Goal: Task Accomplishment & Management: Complete application form

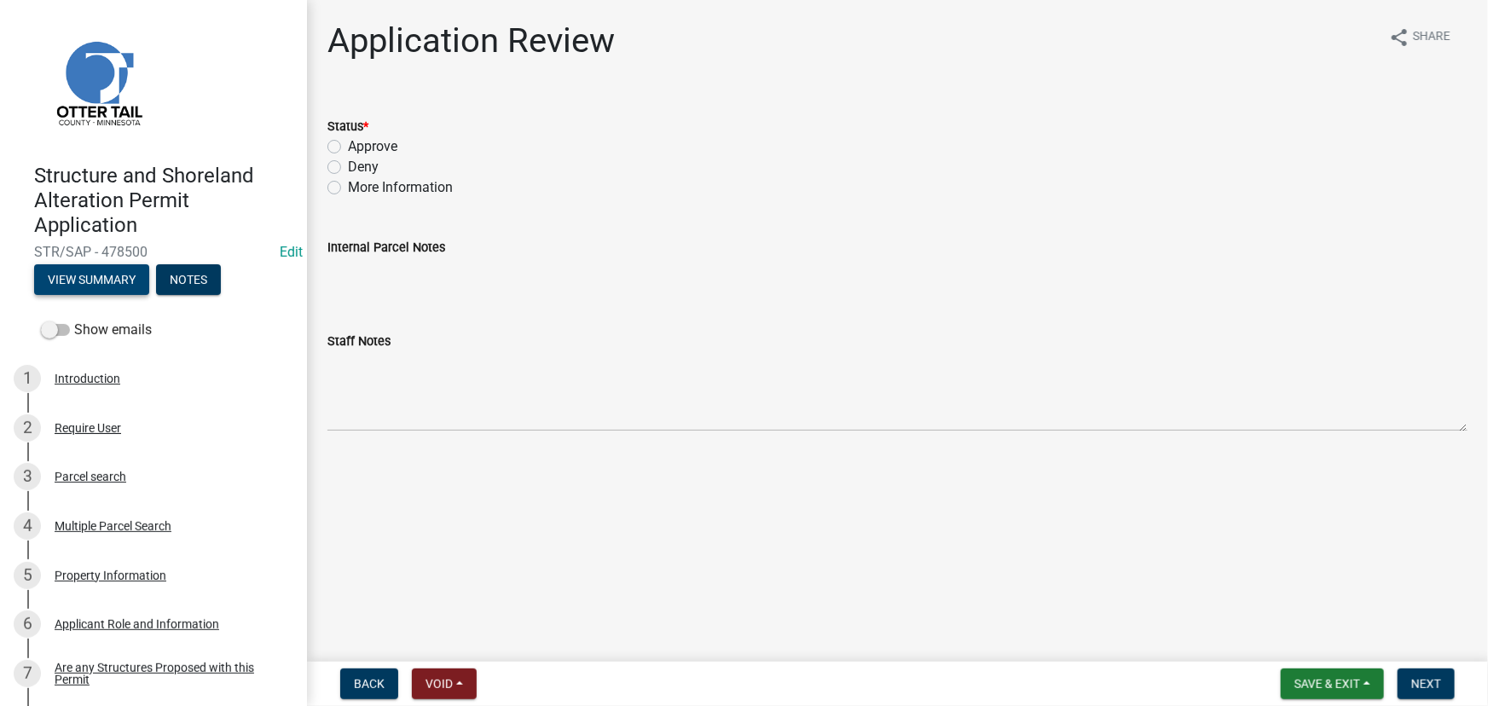
click at [84, 267] on button "View Summary" at bounding box center [91, 279] width 115 height 31
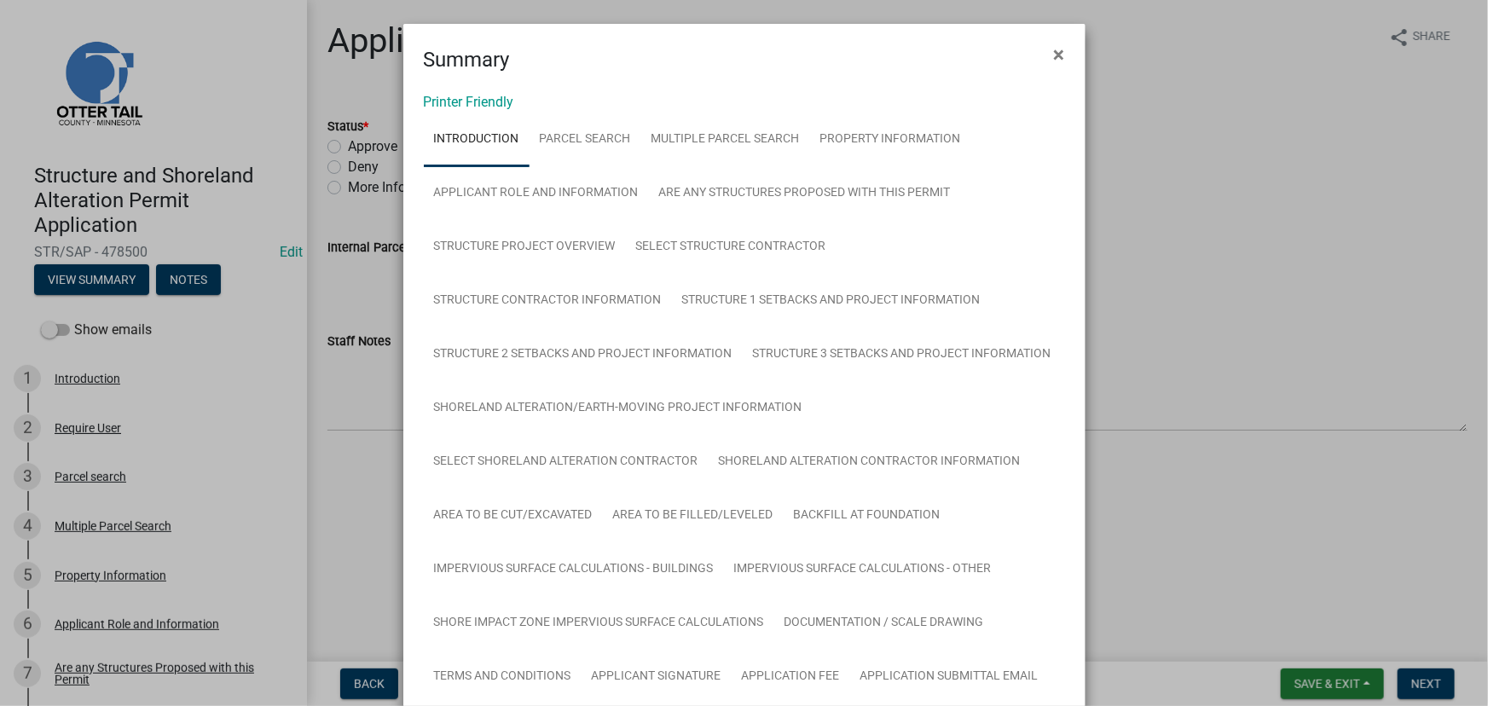
click at [489, 96] on link "Printer Friendly" at bounding box center [469, 102] width 90 height 16
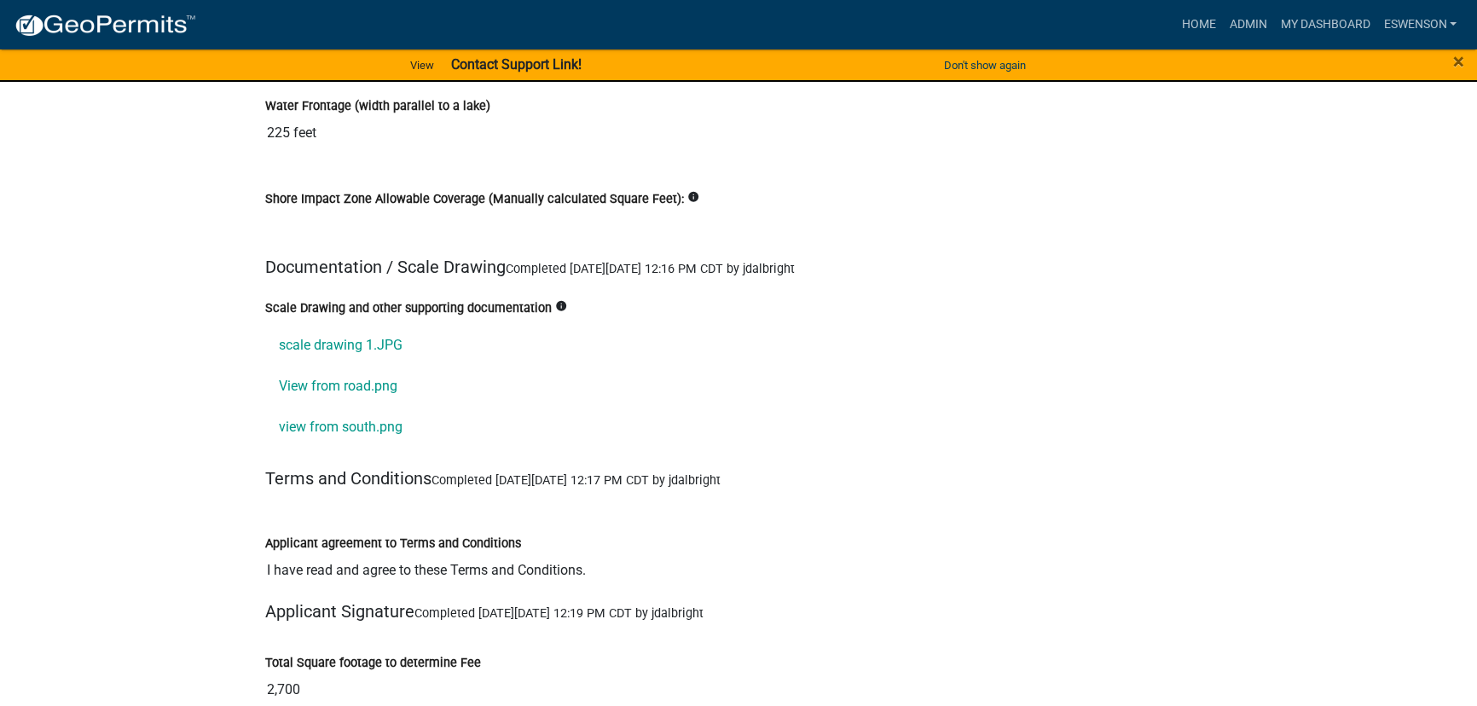
scroll to position [20034, 0]
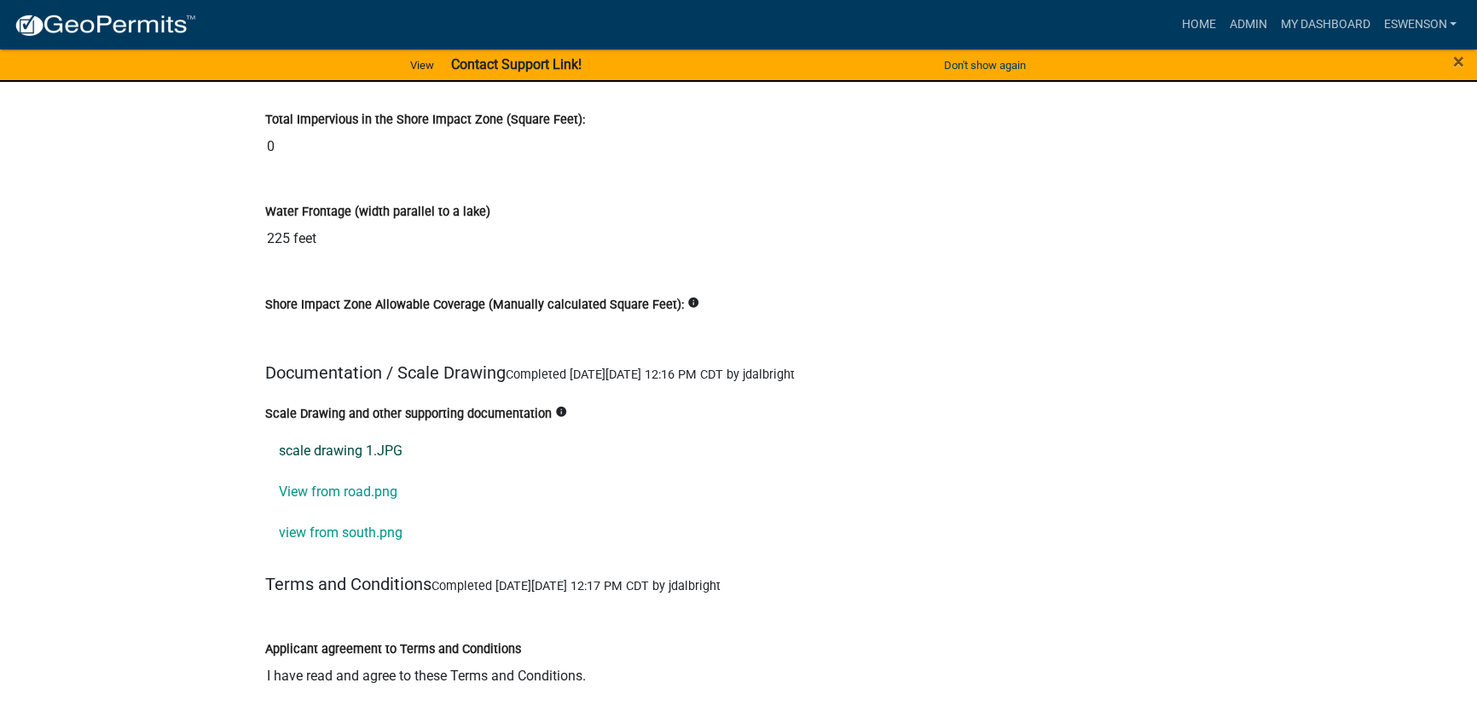
click at [362, 430] on link "scale drawing 1.JPG" at bounding box center [738, 450] width 947 height 41
click at [350, 471] on link "View from road.png" at bounding box center [738, 491] width 947 height 41
click at [336, 512] on link "view from south.png" at bounding box center [738, 532] width 947 height 41
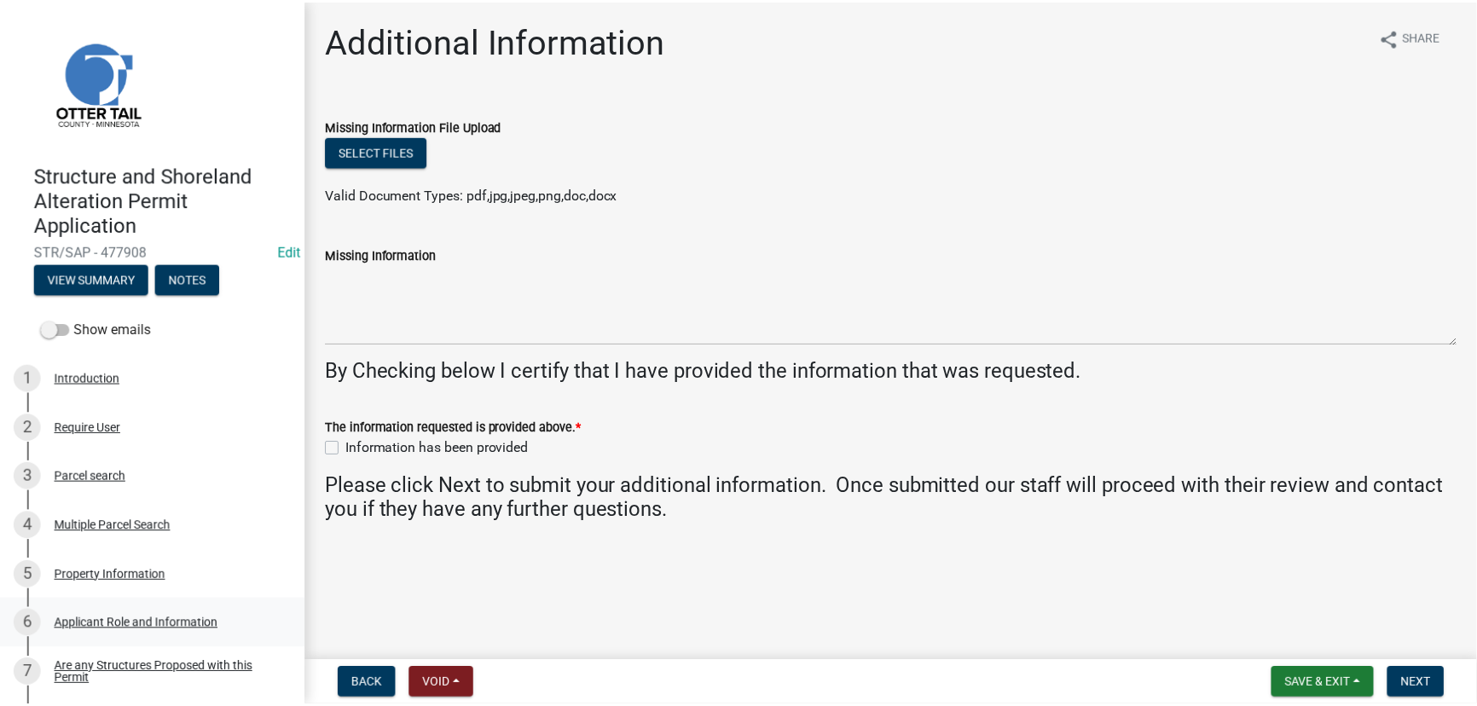
scroll to position [620, 0]
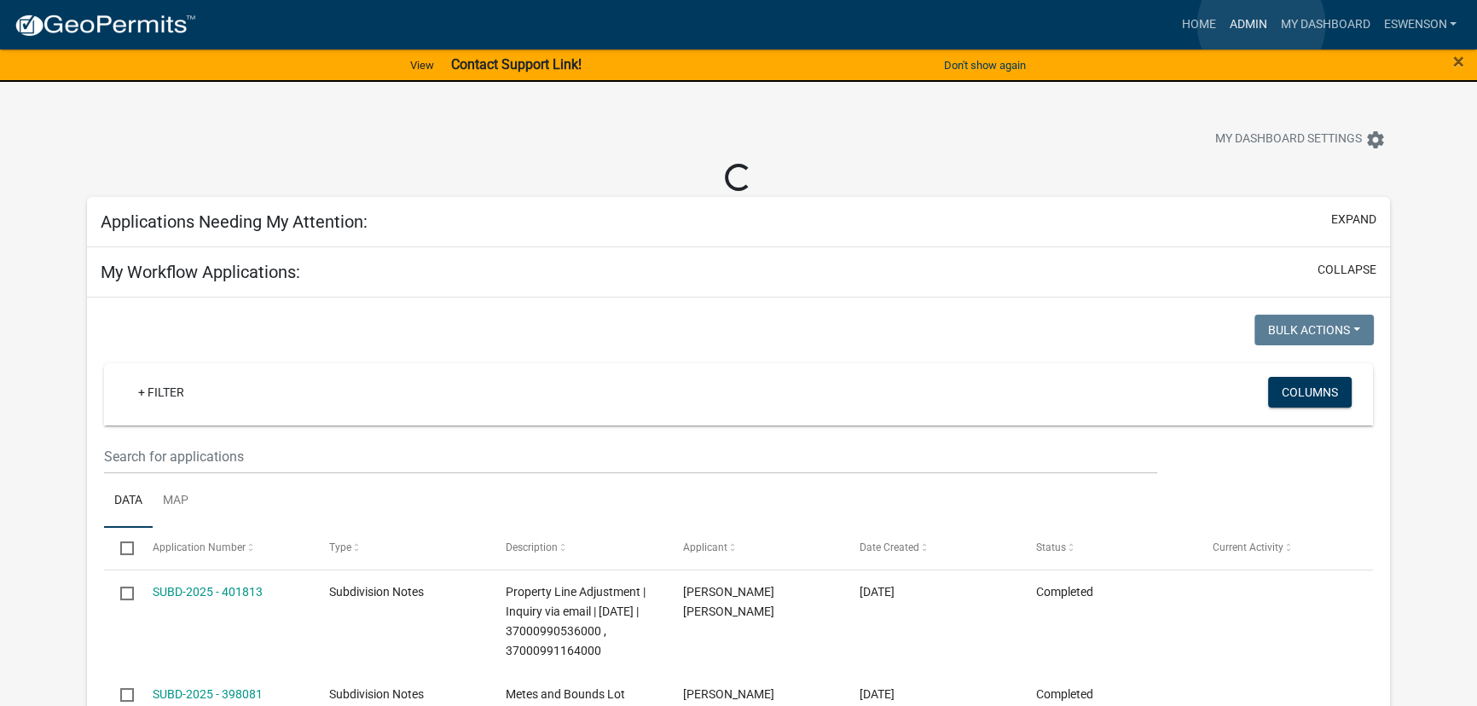
click at [1261, 25] on link "Admin" at bounding box center [1247, 25] width 51 height 32
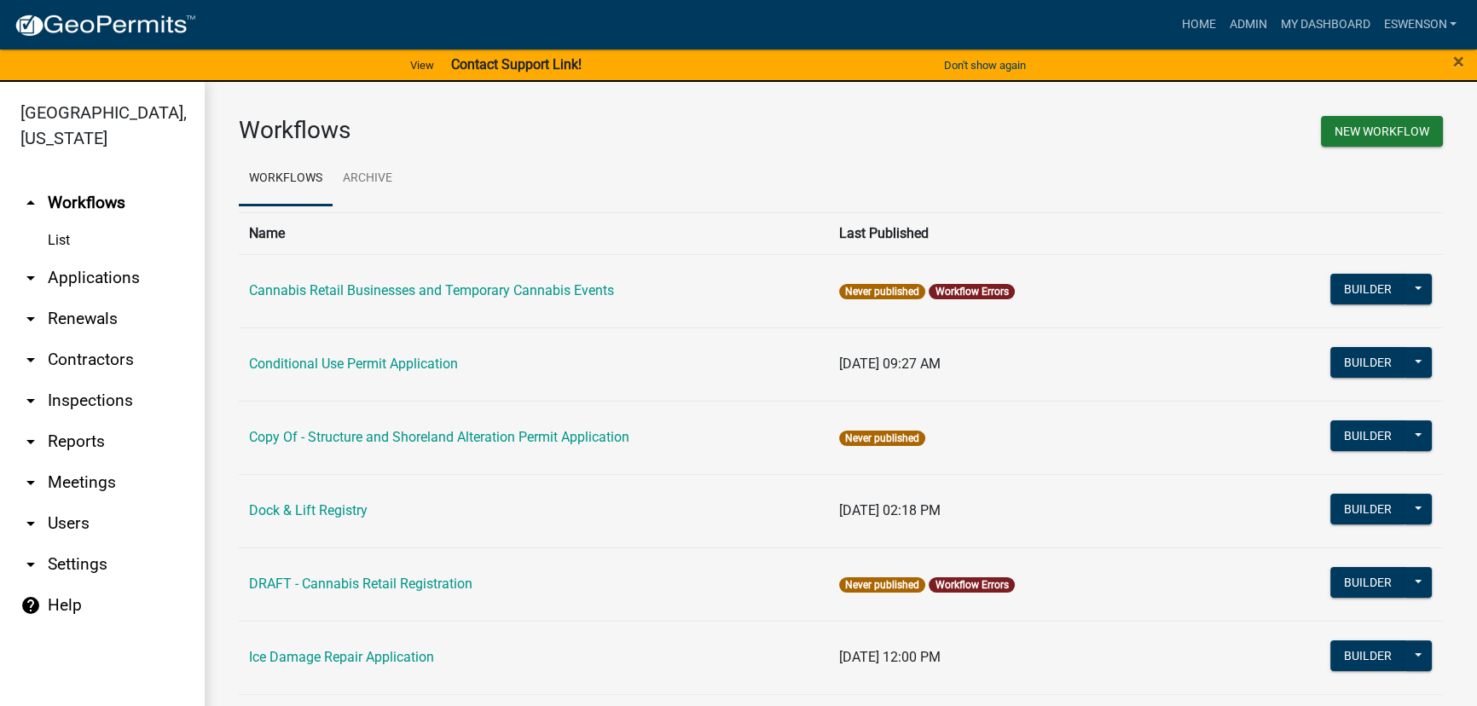
click at [62, 267] on link "arrow_drop_down Applications" at bounding box center [102, 278] width 205 height 41
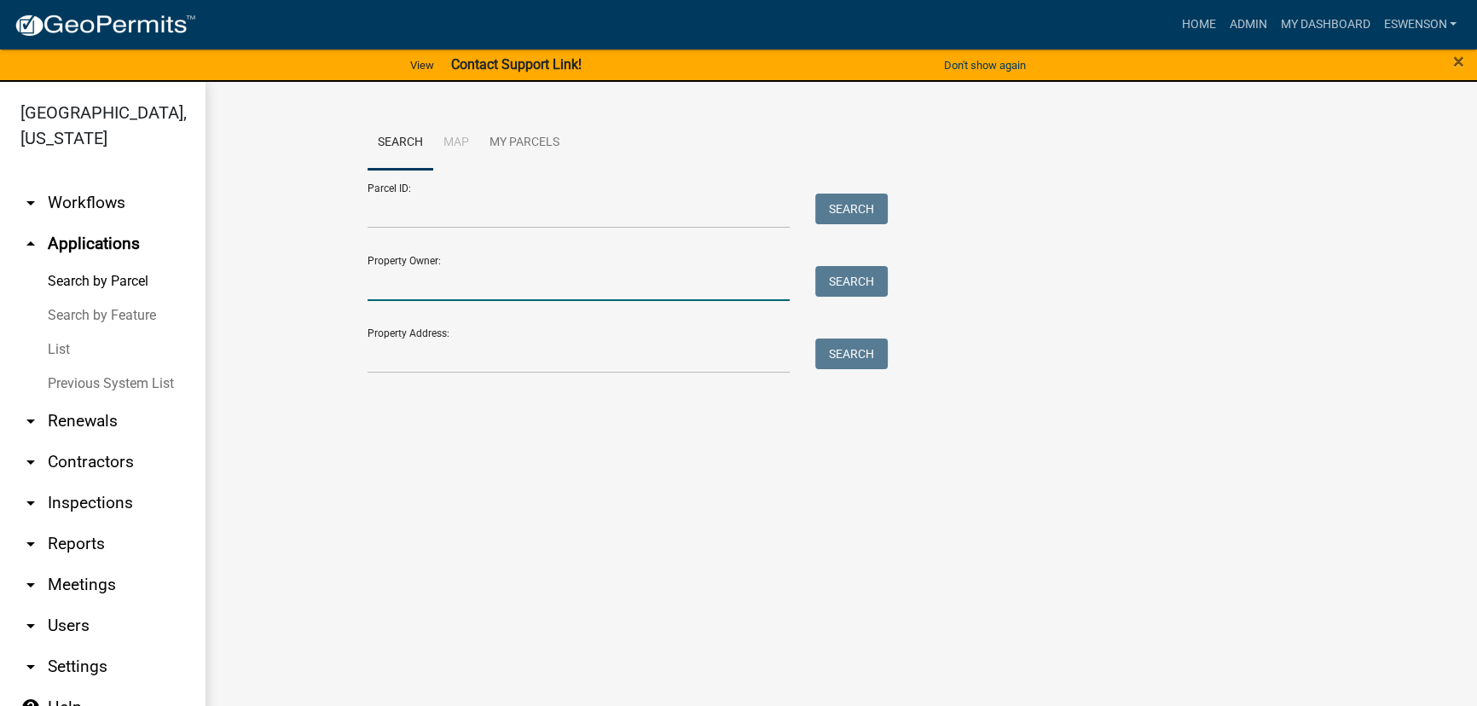
drag, startPoint x: 480, startPoint y: 292, endPoint x: 591, endPoint y: 324, distance: 115.5
click at [480, 292] on input "Property Owner:" at bounding box center [579, 283] width 422 height 35
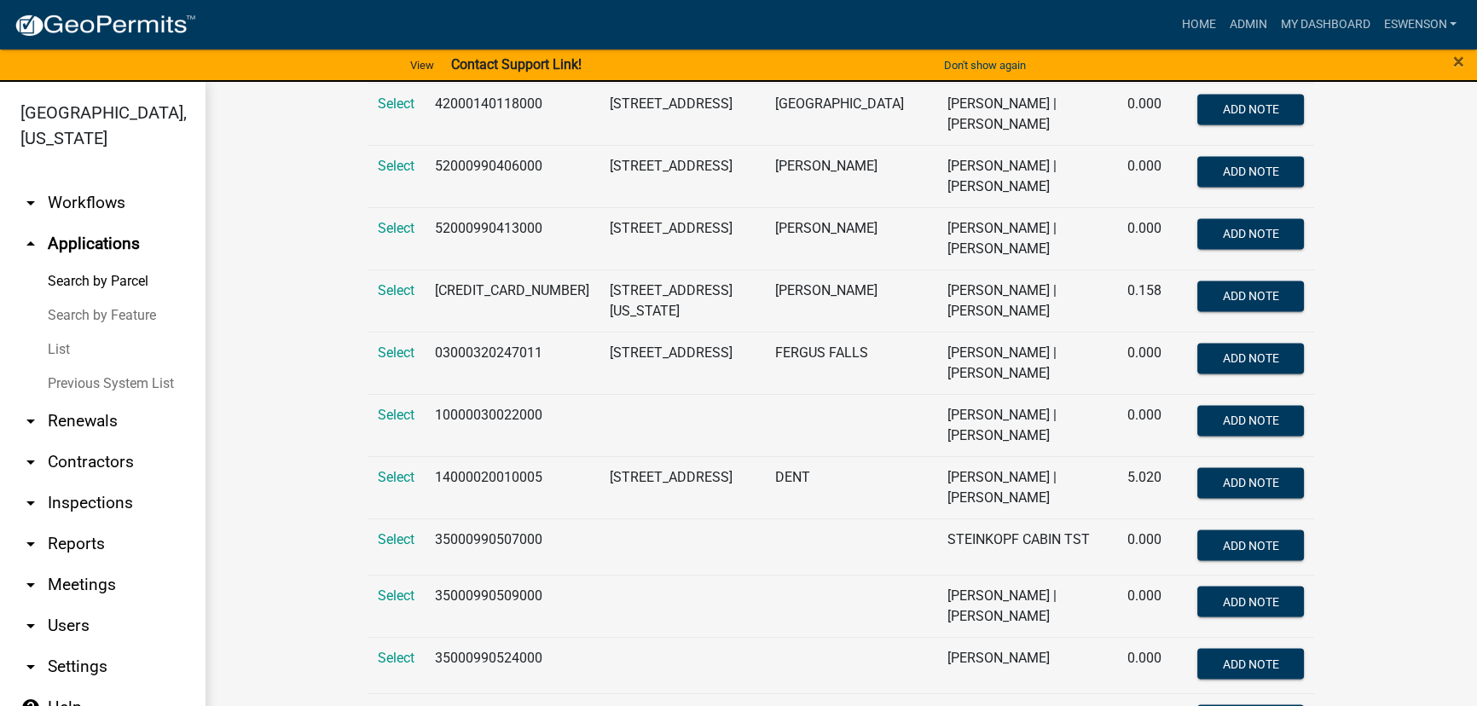
scroll to position [3644, 0]
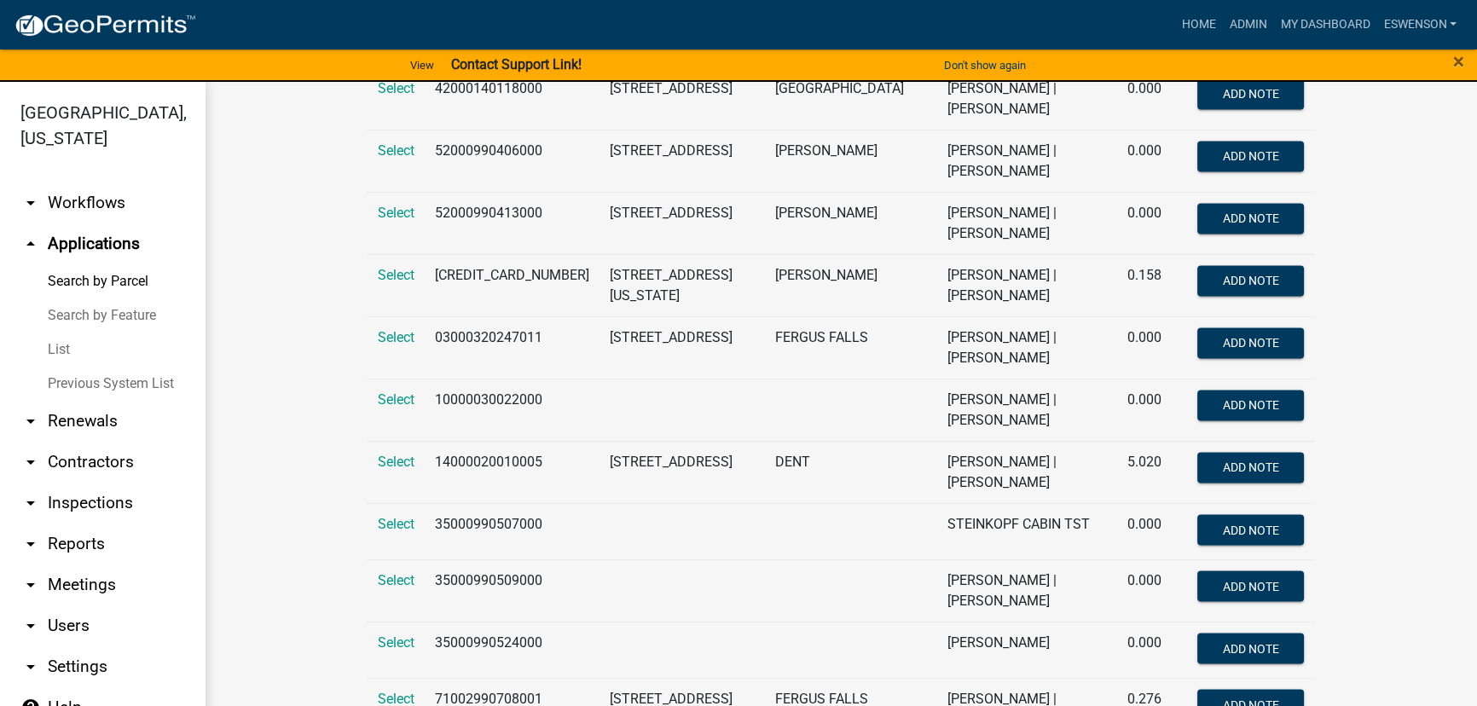
type input "stein"
copy td "71002990994000"
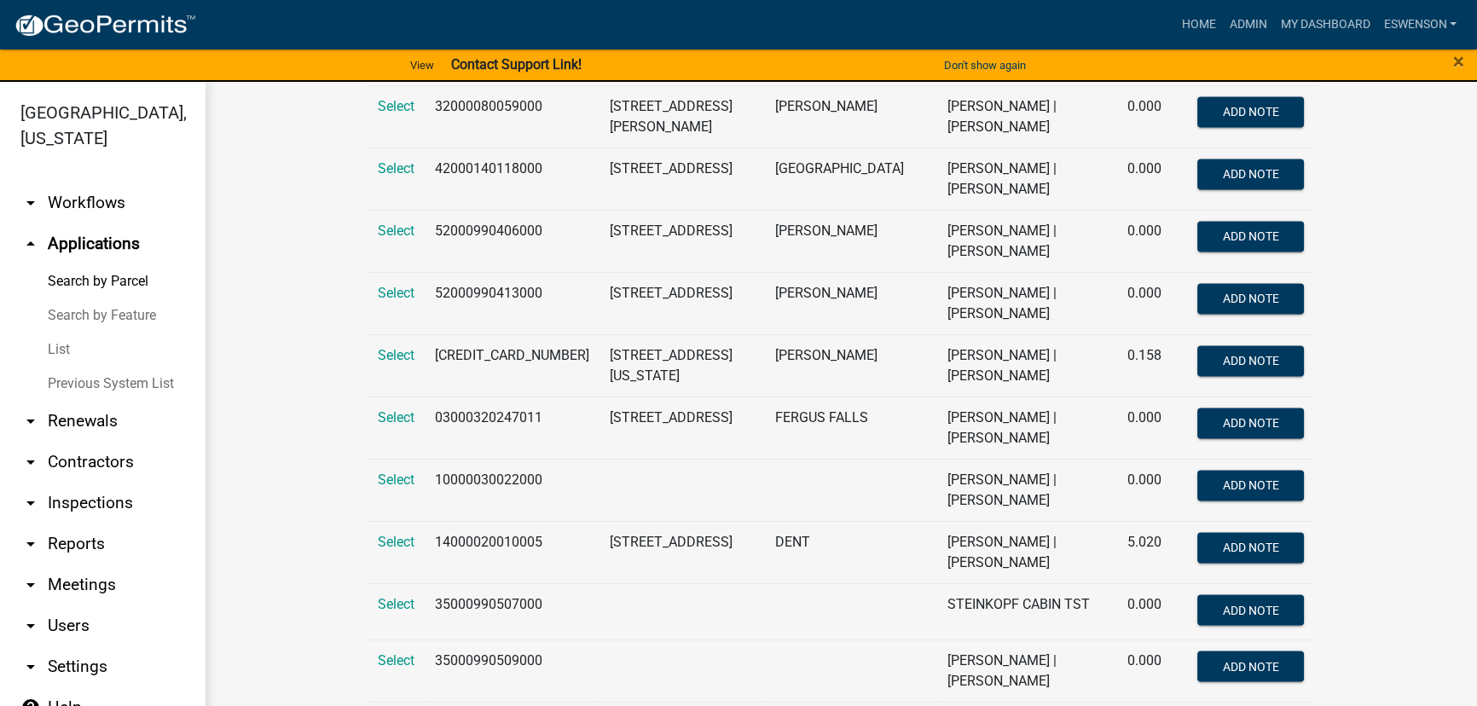
scroll to position [3890, 0]
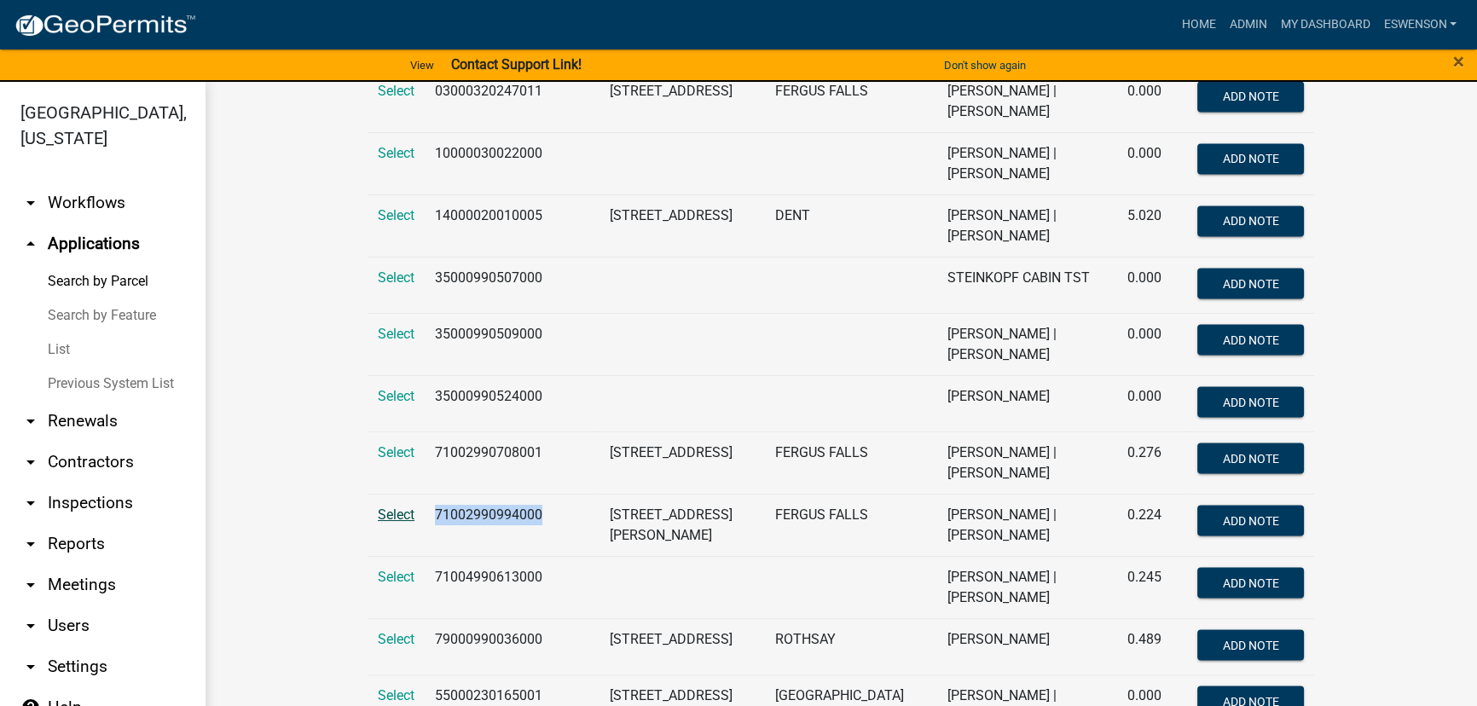
click at [395, 507] on span "Select" at bounding box center [396, 515] width 37 height 16
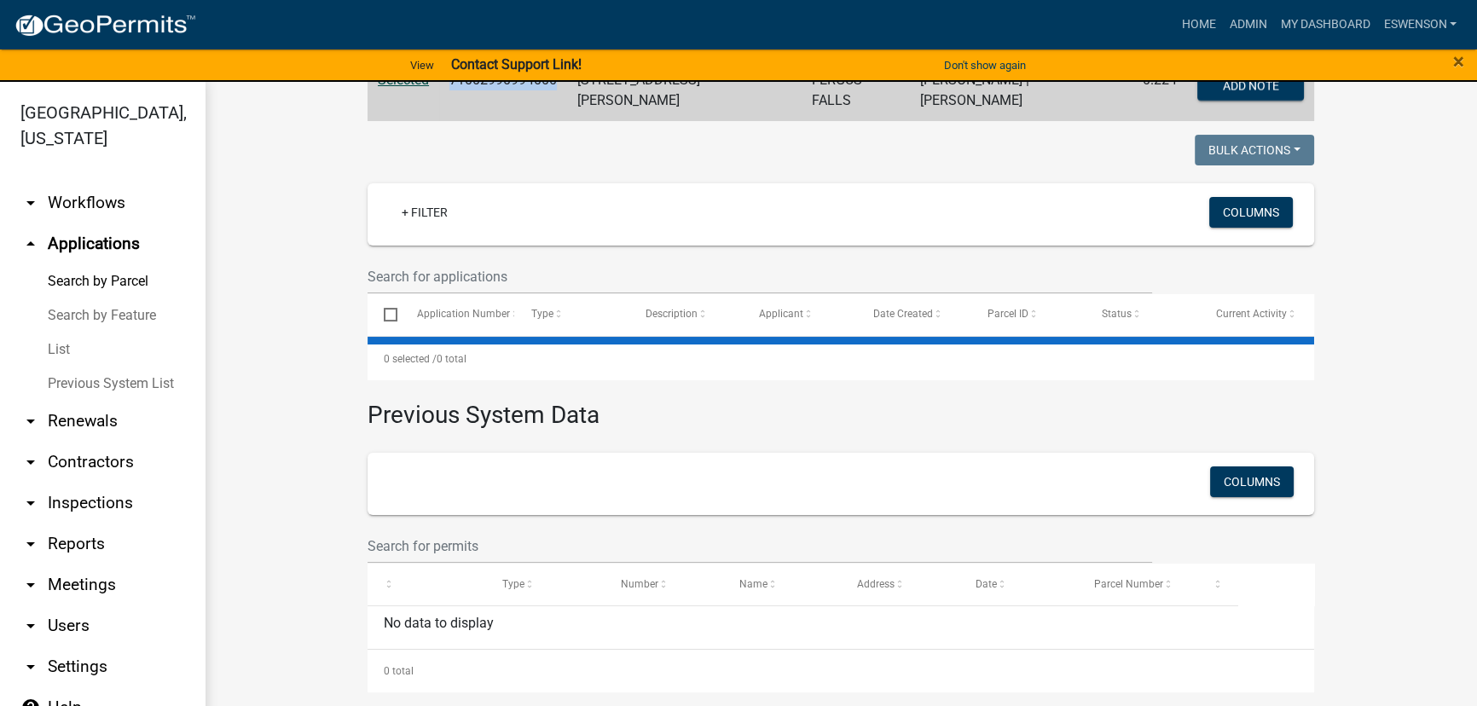
scroll to position [192, 0]
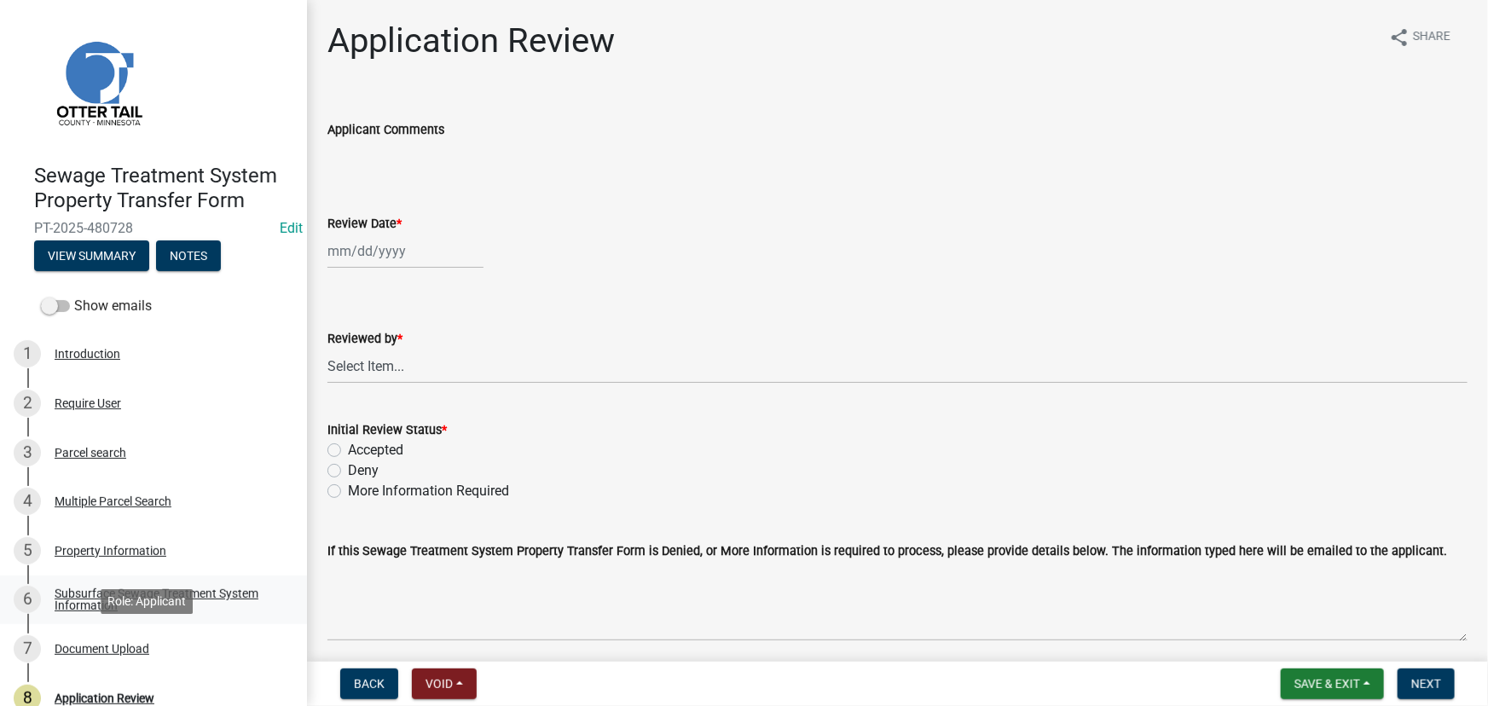
click at [146, 606] on div "Subsurface Sewage Treatment System Information" at bounding box center [167, 600] width 225 height 24
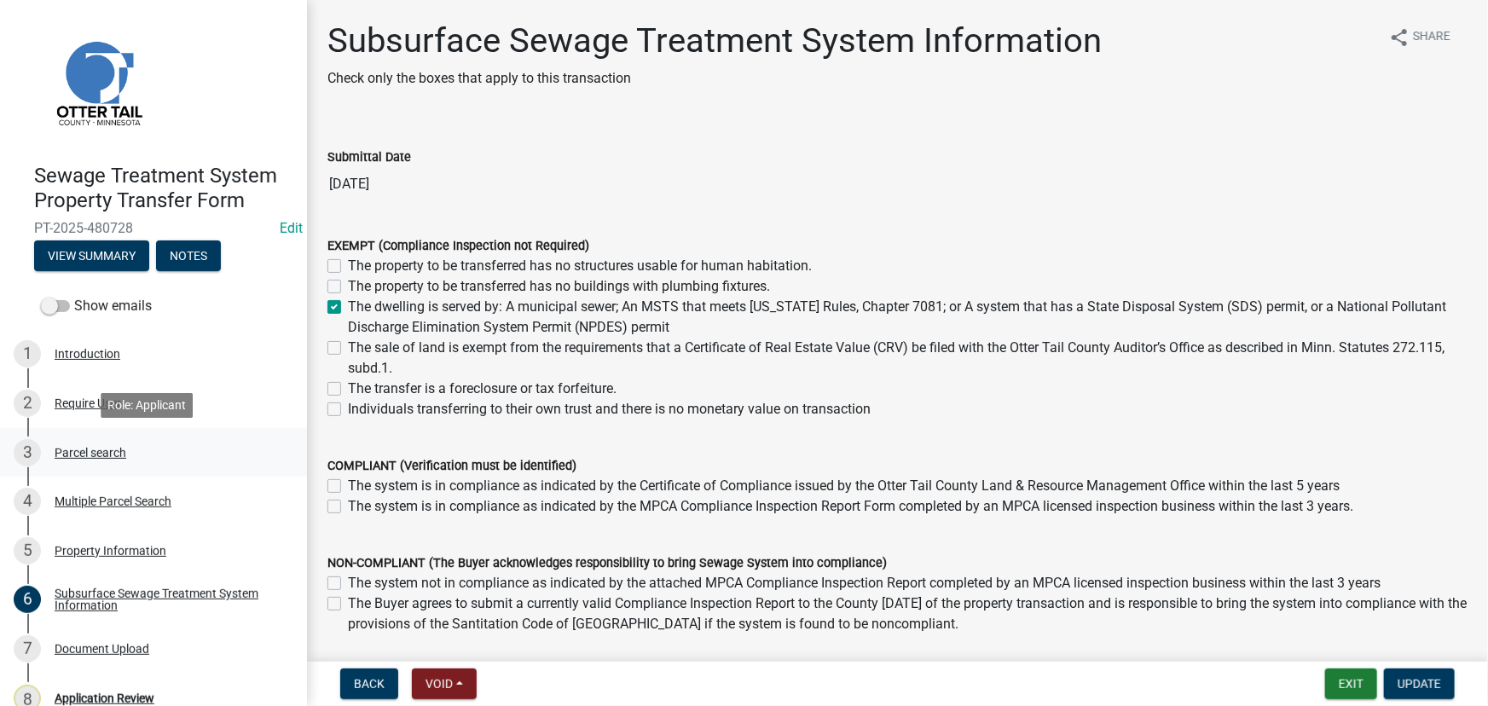
click at [101, 448] on div "Parcel search" at bounding box center [91, 453] width 72 height 12
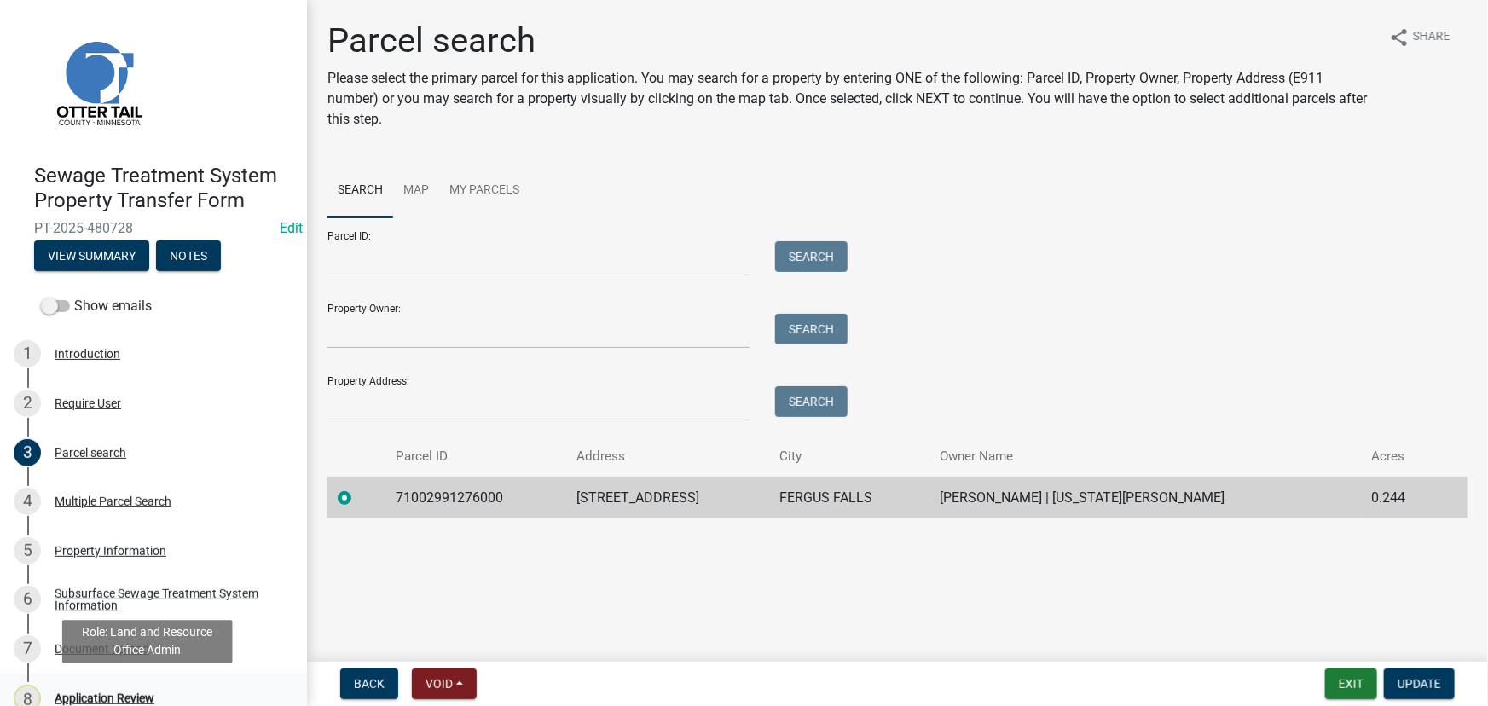
click at [101, 700] on div "Application Review" at bounding box center [105, 699] width 100 height 12
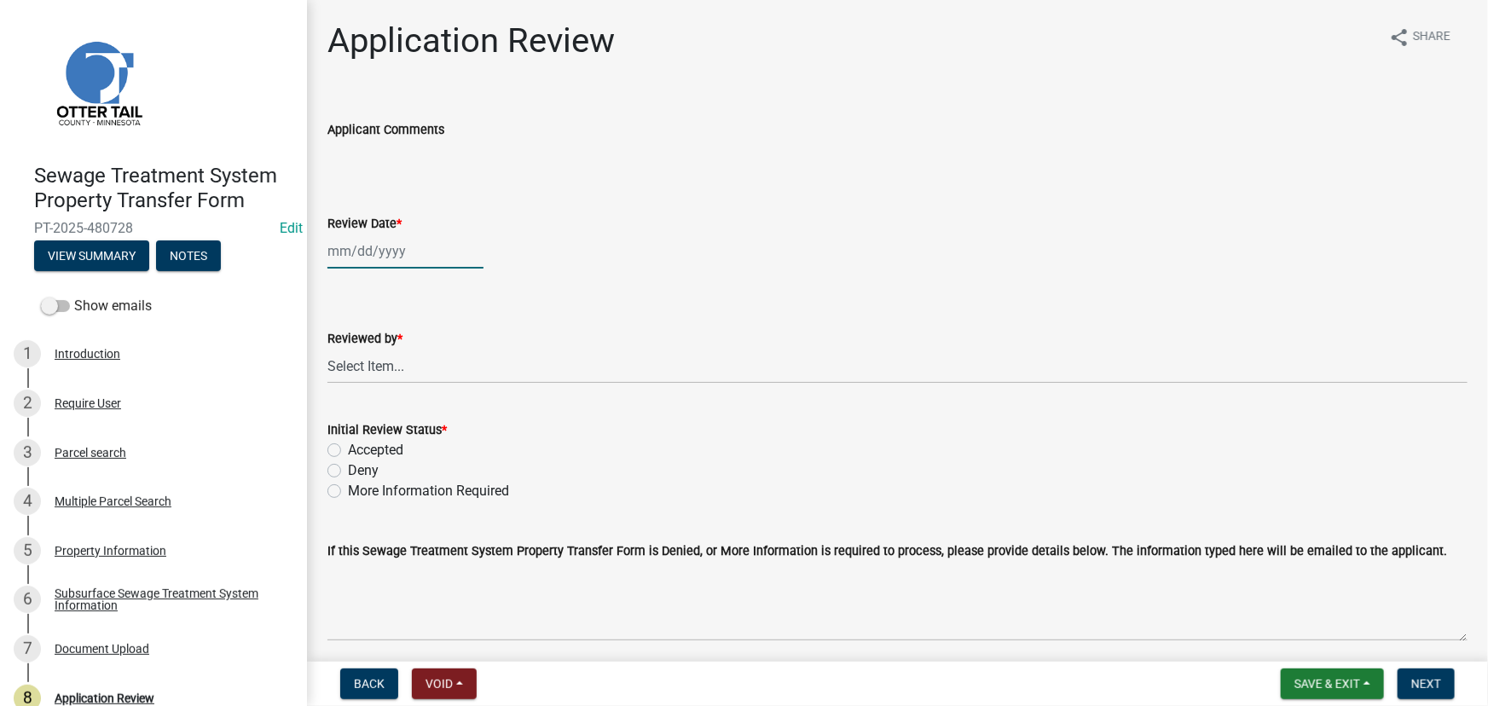
click at [396, 246] on div at bounding box center [406, 251] width 156 height 35
select select "9"
select select "2025"
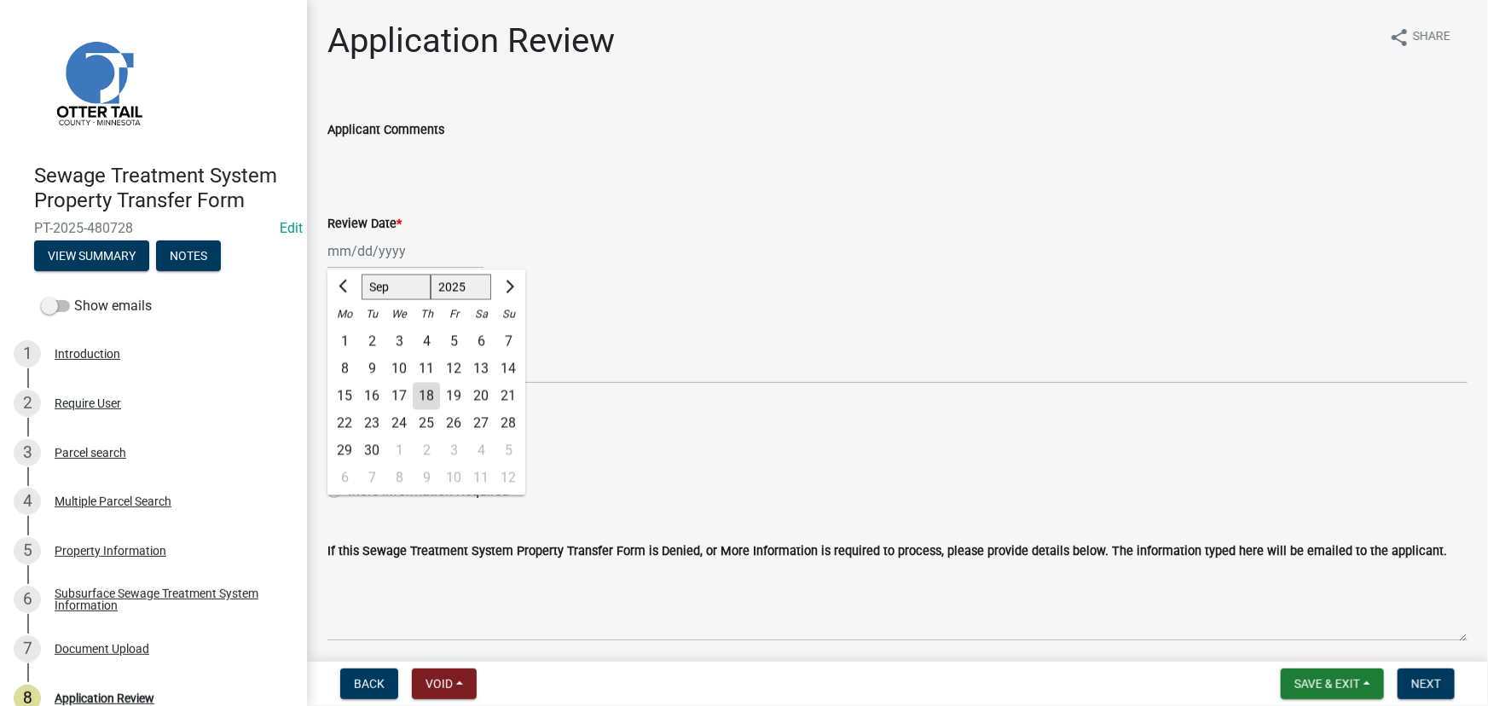
click at [433, 400] on div "18" at bounding box center [426, 396] width 27 height 27
type input "09/18/2025"
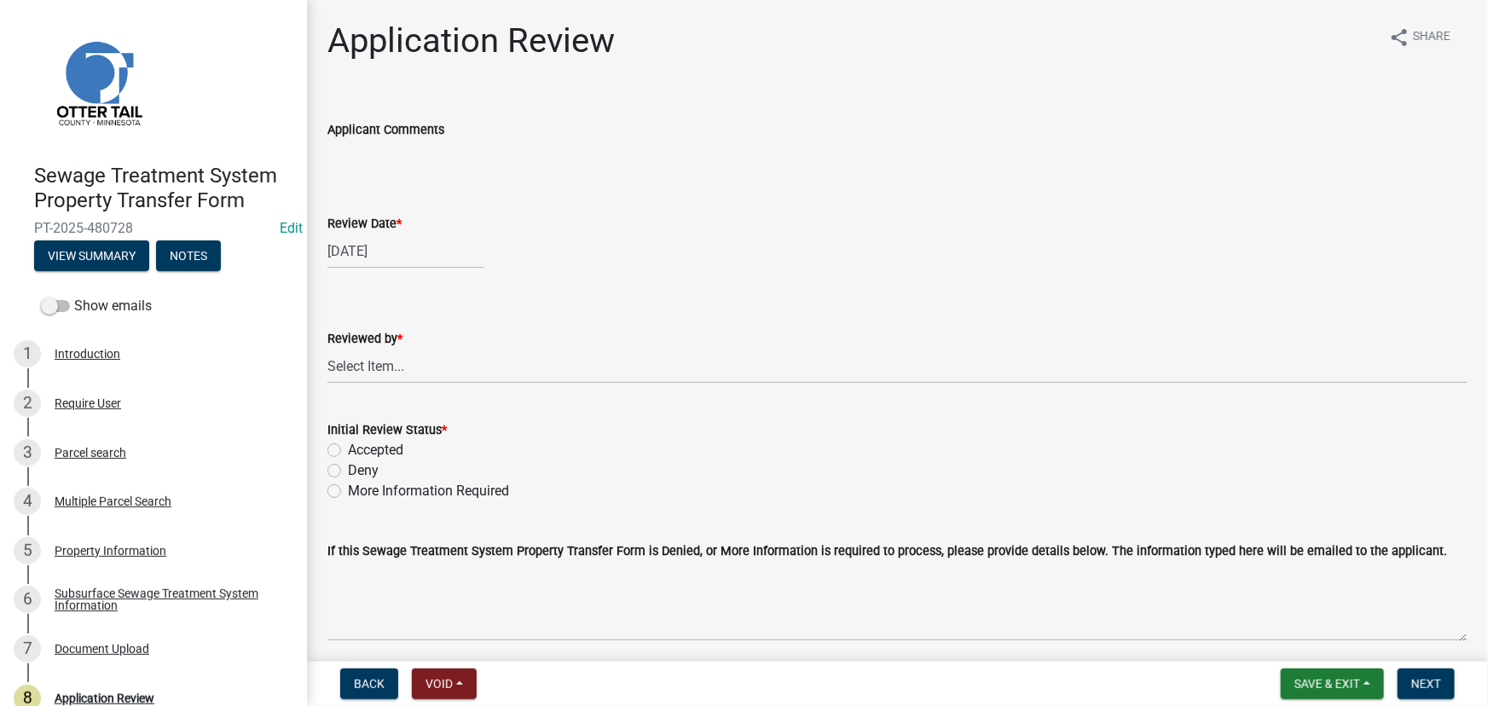
click at [398, 348] on div "Reviewed by *" at bounding box center [898, 338] width 1140 height 20
click at [384, 363] on select "Select Item... Alexis Newark Amy Busko Andrea Perales Brittany Tollefson Christ…" at bounding box center [898, 366] width 1140 height 35
click at [328, 349] on select "Select Item... Alexis Newark Amy Busko Andrea Perales Brittany Tollefson Christ…" at bounding box center [898, 366] width 1140 height 35
select select "190fd4c8-42ef-492b-a4a0-a0213555944c"
click at [388, 461] on div "Deny" at bounding box center [898, 471] width 1140 height 20
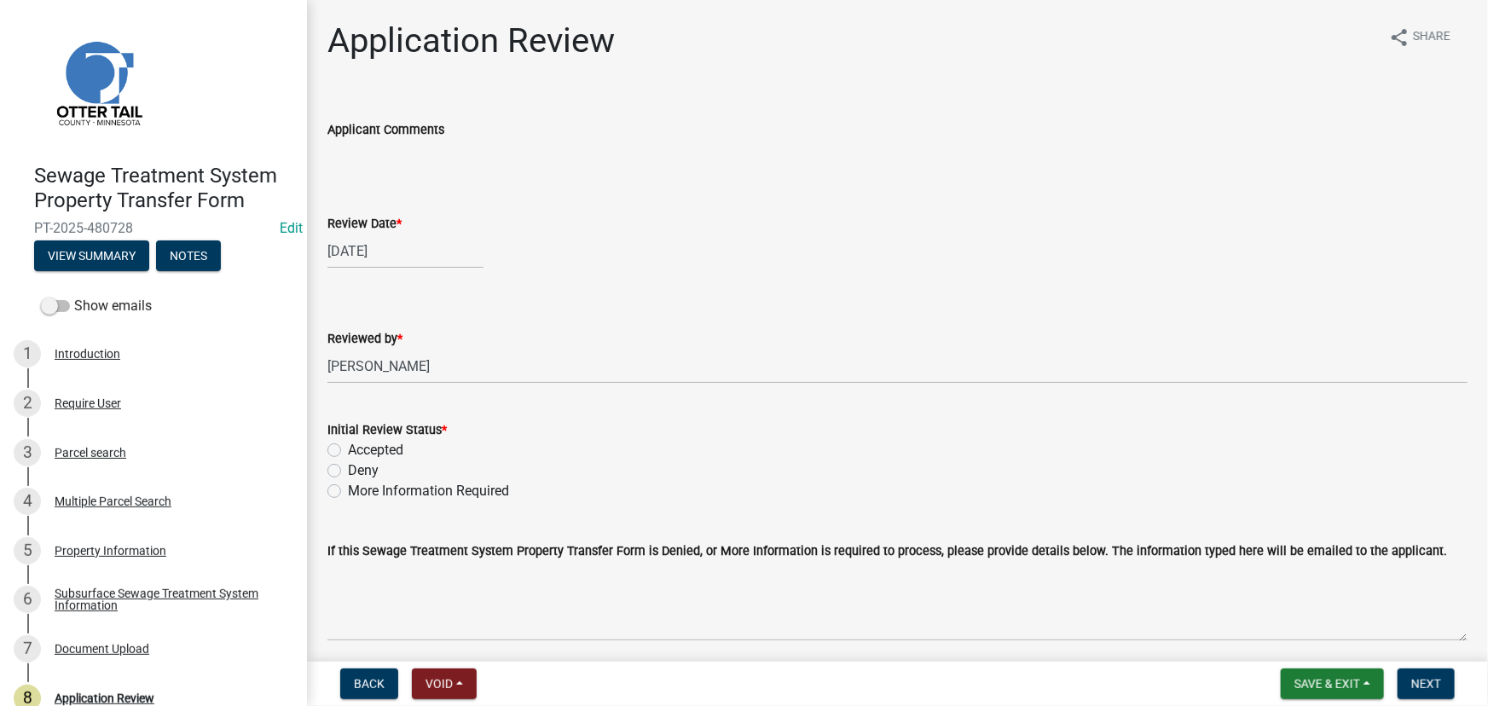
click at [380, 437] on div "Initial Review Status *" at bounding box center [898, 430] width 1140 height 20
click at [374, 450] on label "Accepted" at bounding box center [375, 450] width 55 height 20
click at [359, 450] on input "Accepted" at bounding box center [353, 445] width 11 height 11
radio input "true"
click at [1412, 691] on span "Next" at bounding box center [1427, 684] width 30 height 14
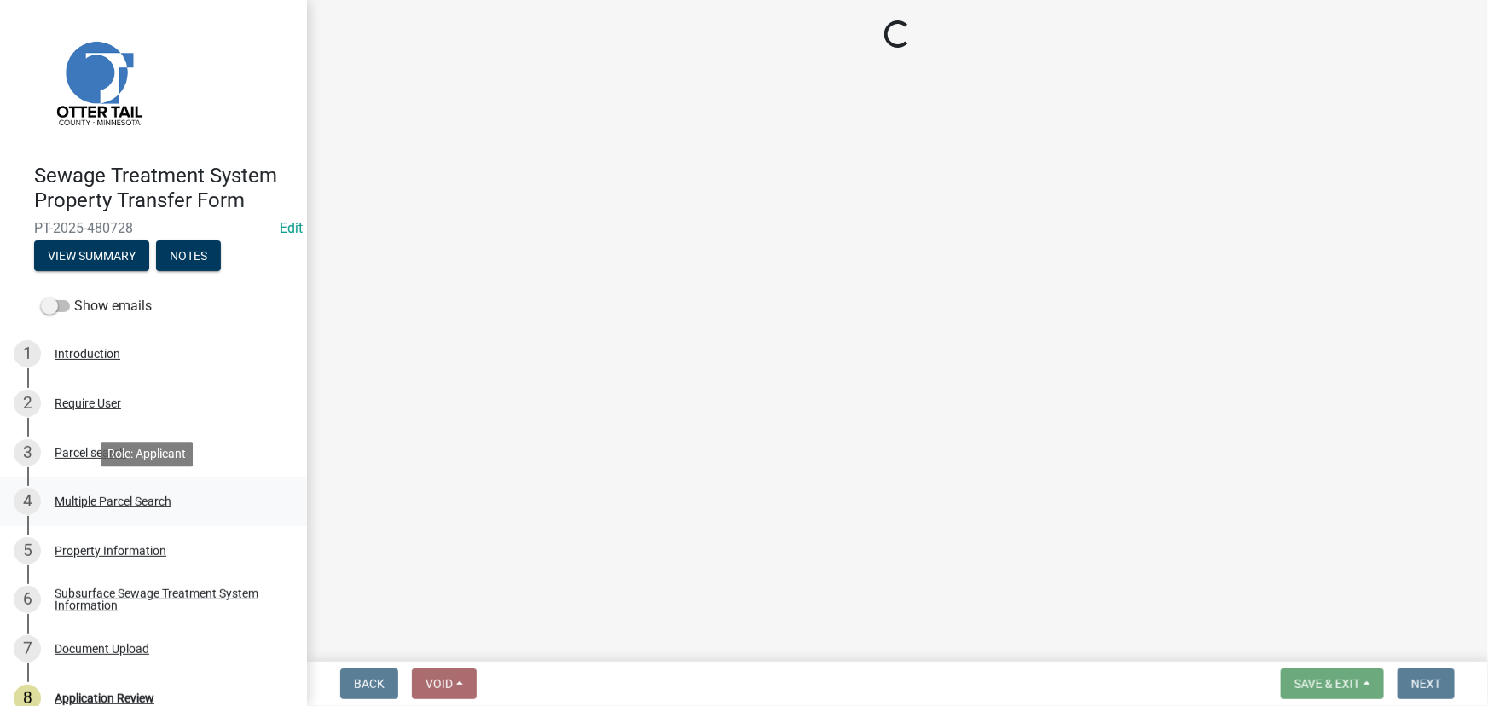
click at [94, 515] on link "4 Multiple Parcel Search" at bounding box center [153, 501] width 307 height 49
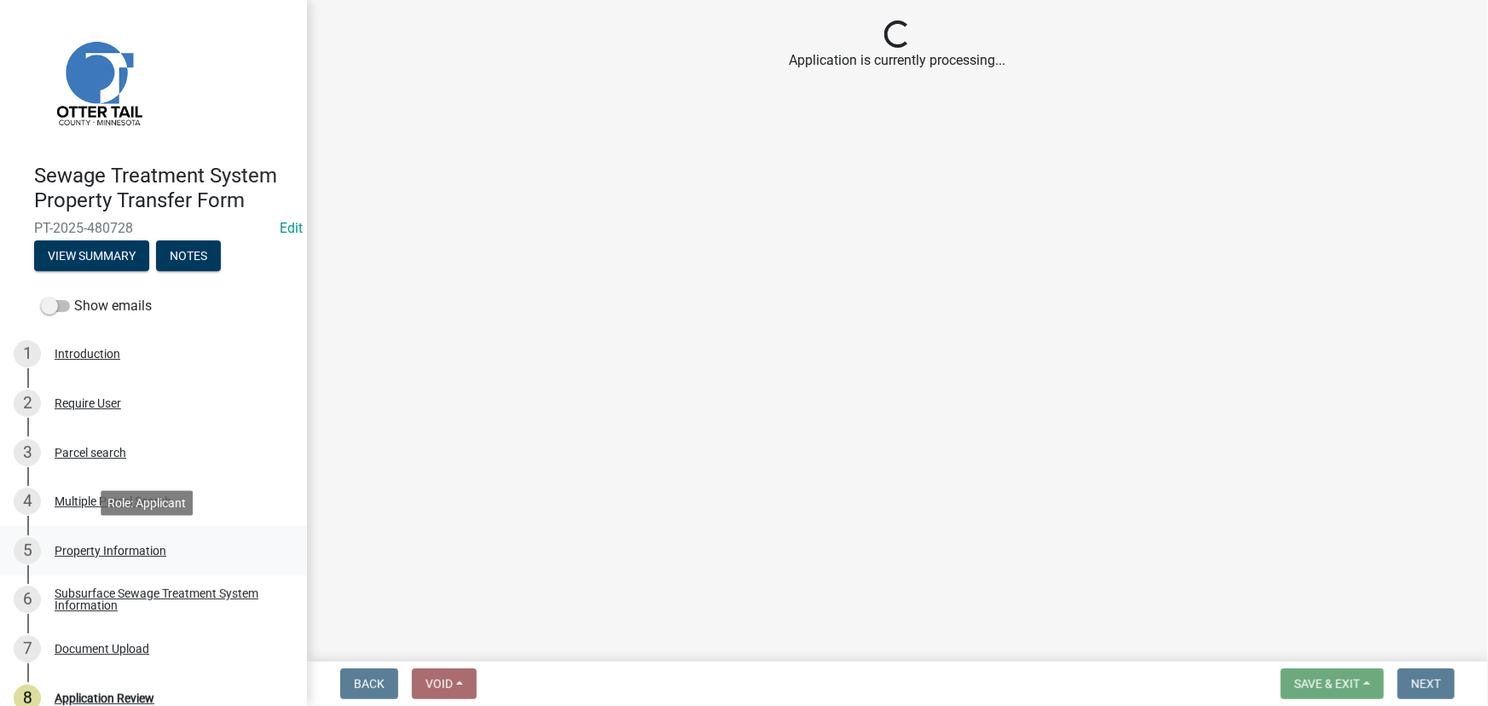
click at [93, 551] on div "Property Information" at bounding box center [111, 551] width 112 height 12
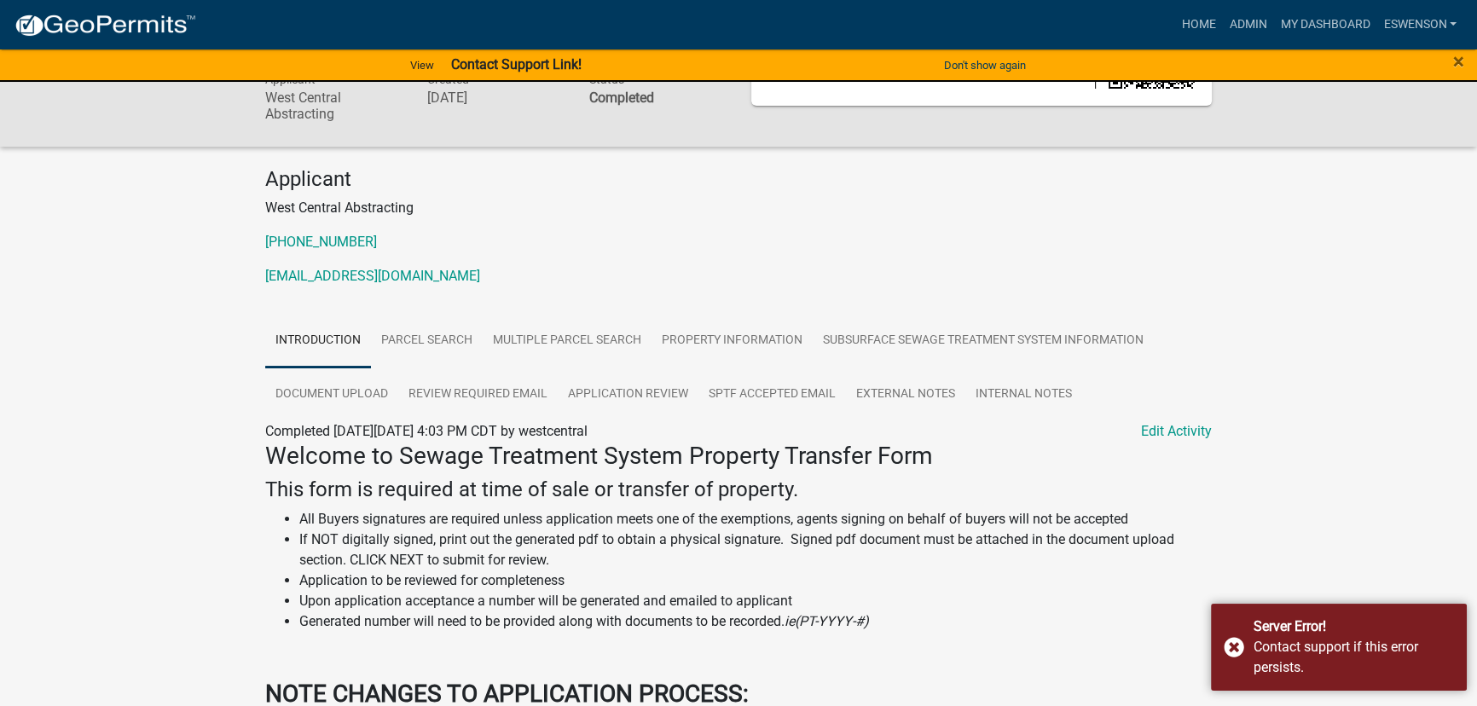
scroll to position [232, 0]
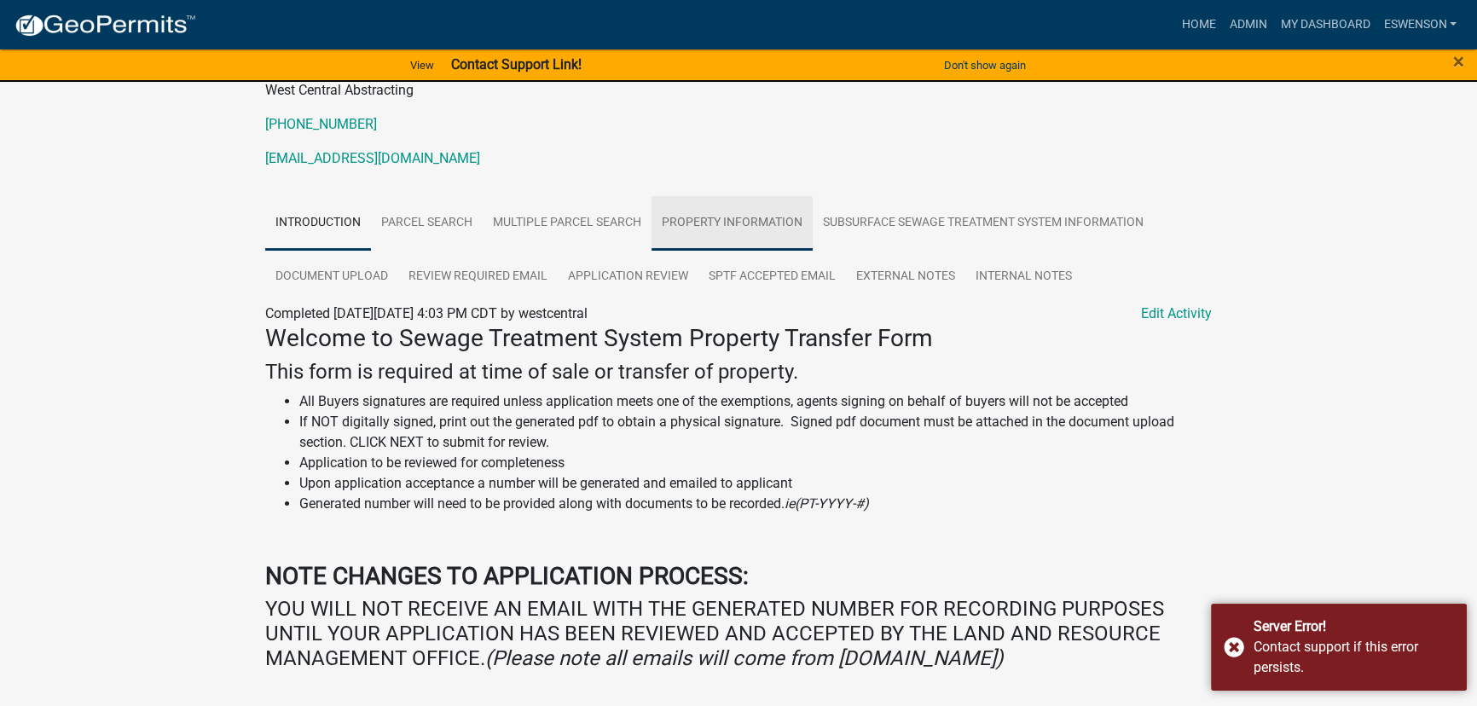
drag, startPoint x: 792, startPoint y: 219, endPoint x: 861, endPoint y: 259, distance: 79.9
click at [792, 219] on link "Property Information" at bounding box center [732, 223] width 161 height 55
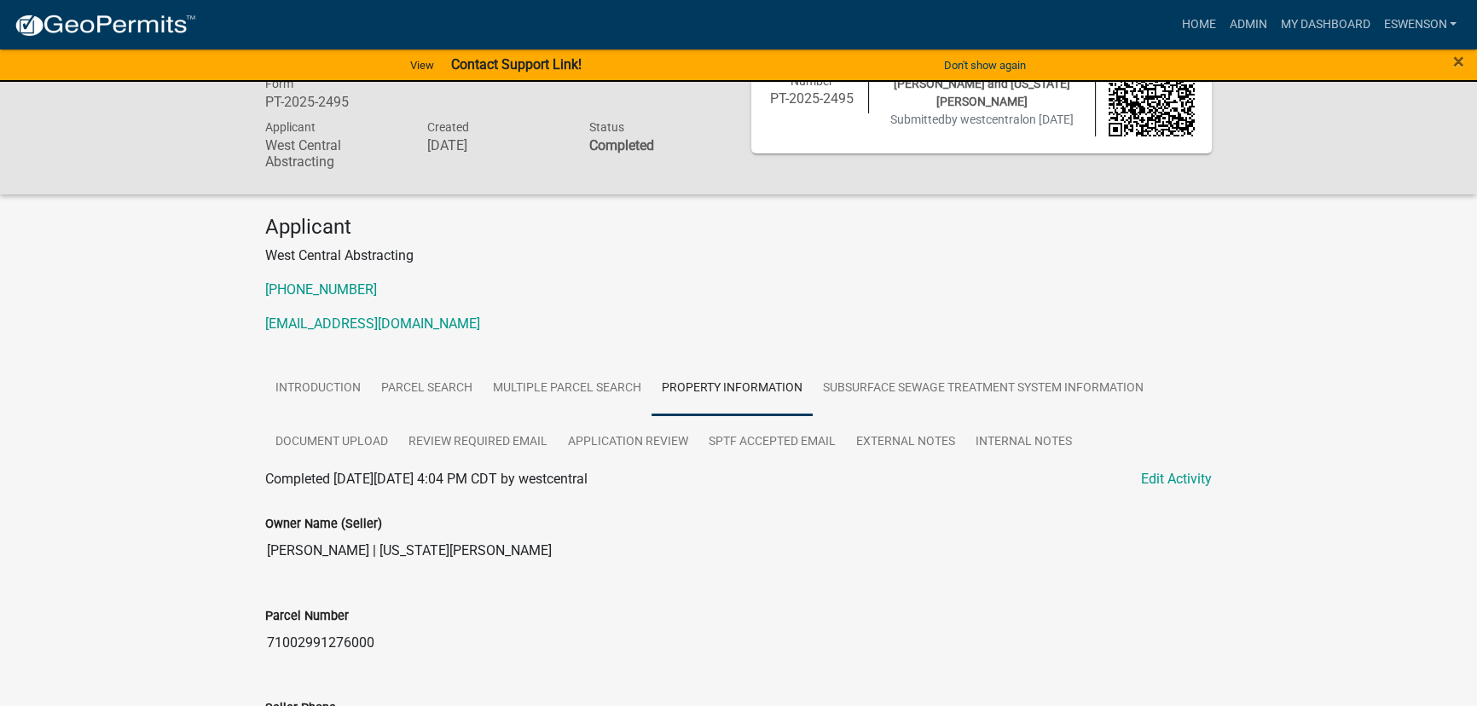
scroll to position [0, 0]
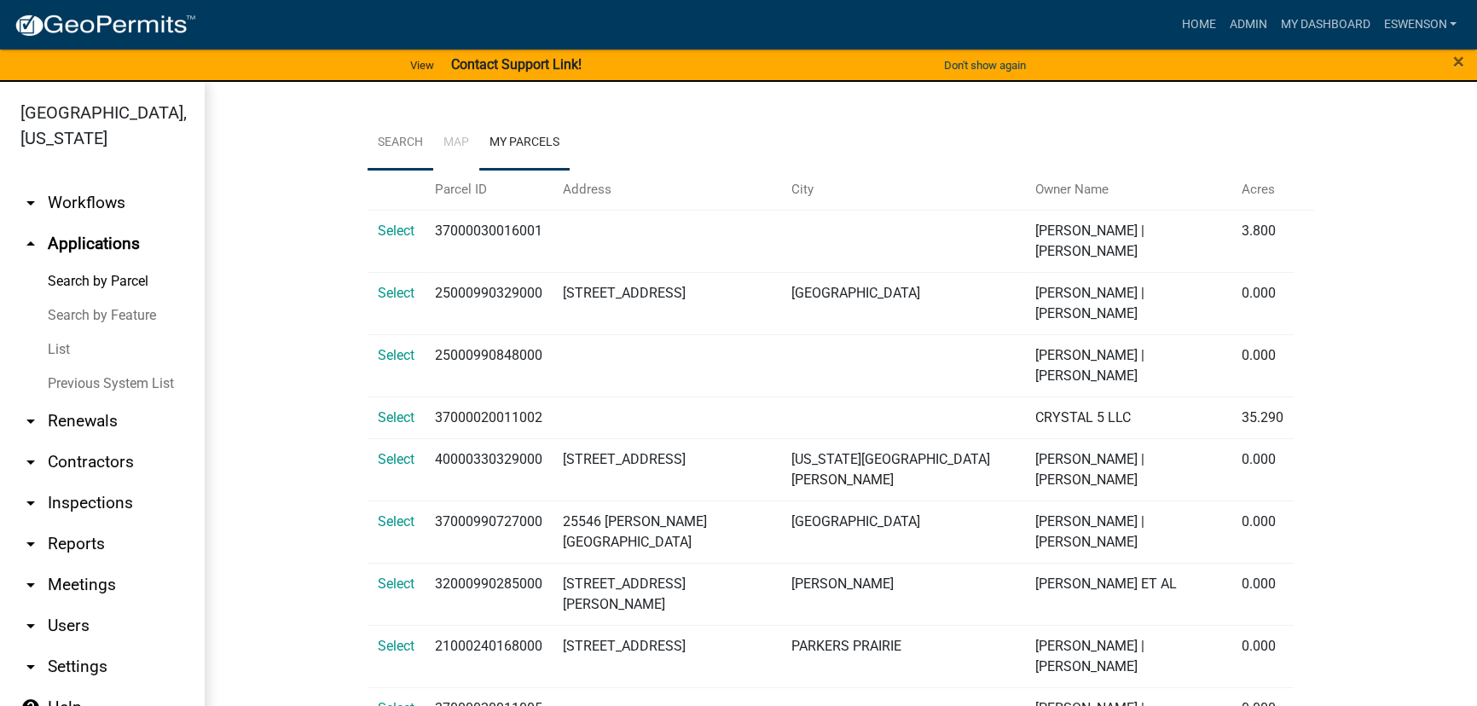
click at [391, 145] on link "Search" at bounding box center [401, 143] width 66 height 55
